Goal: Navigation & Orientation: Find specific page/section

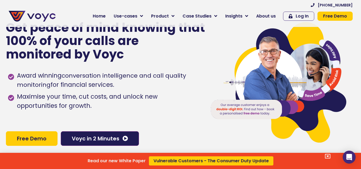
click at [129, 16] on div "Read our new White Paper Vulnerable Customers - The Consumer Duty Update" at bounding box center [180, 84] width 361 height 169
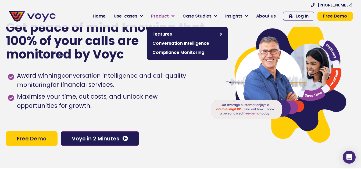
click at [159, 14] on span "Product" at bounding box center [160, 16] width 18 height 6
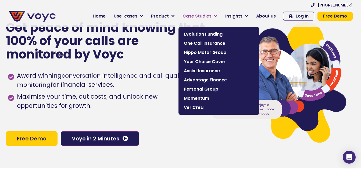
click at [200, 13] on span "Case Studies" at bounding box center [197, 16] width 29 height 6
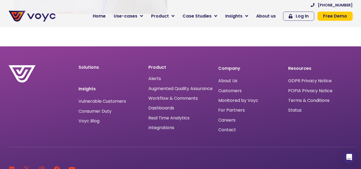
scroll to position [1717, 0]
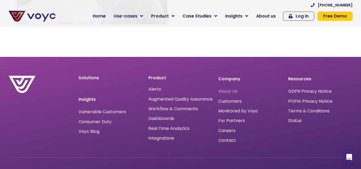
click at [227, 91] on span "About Us" at bounding box center [227, 91] width 19 height 0
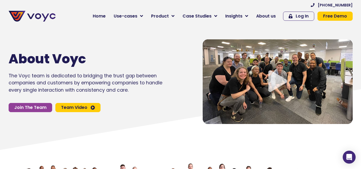
click at [276, 77] on icon "Video play button" at bounding box center [277, 81] width 19 height 22
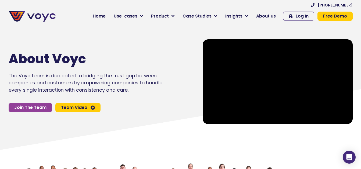
click at [238, 152] on icon at bounding box center [180, 121] width 361 height 65
click at [246, 147] on icon at bounding box center [180, 121] width 361 height 65
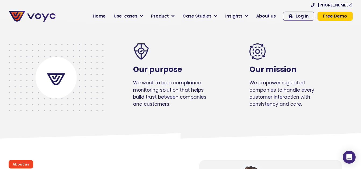
scroll to position [24, 0]
